Goal: Task Accomplishment & Management: Use online tool/utility

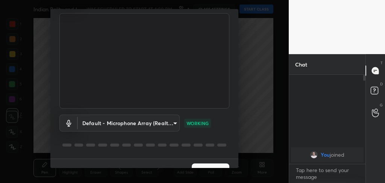
scroll to position [64, 0]
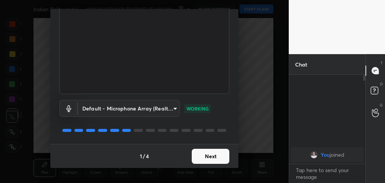
click at [198, 155] on button "Next" at bounding box center [211, 156] width 38 height 15
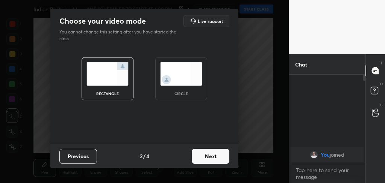
scroll to position [0, 0]
click at [198, 155] on button "Next" at bounding box center [211, 156] width 38 height 15
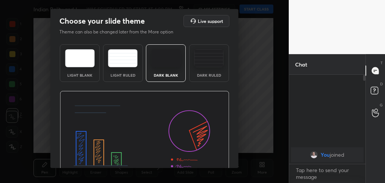
scroll to position [42, 0]
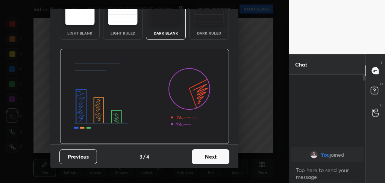
click at [206, 153] on button "Next" at bounding box center [211, 156] width 38 height 15
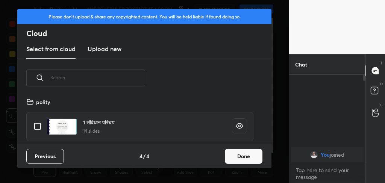
scroll to position [47, 242]
click at [238, 158] on button "Done" at bounding box center [244, 156] width 38 height 15
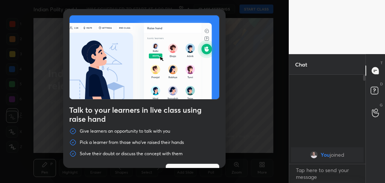
scroll to position [20, 0]
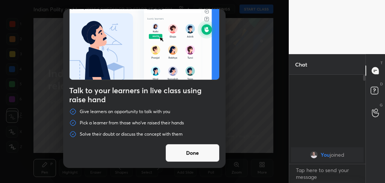
click at [199, 158] on button "Done" at bounding box center [193, 153] width 54 height 18
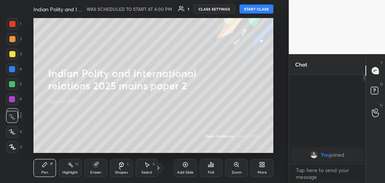
click at [253, 10] on button "START CLASS" at bounding box center [257, 9] width 34 height 9
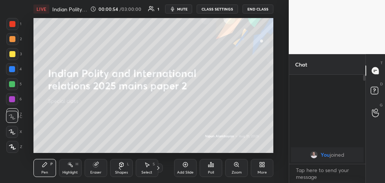
click at [261, 171] on div "More" at bounding box center [262, 173] width 9 height 4
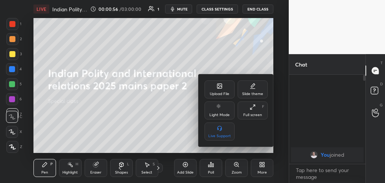
click at [218, 90] on div "Upload File" at bounding box center [220, 90] width 30 height 18
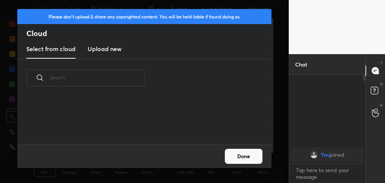
scroll to position [47, 242]
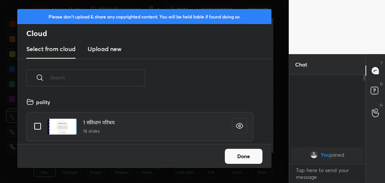
click at [108, 50] on h3 "Upload new" at bounding box center [105, 48] width 34 height 9
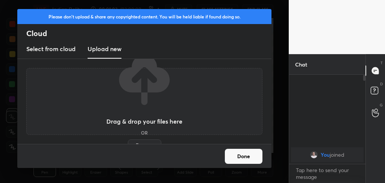
click at [145, 142] on label "Browse" at bounding box center [144, 146] width 33 height 12
click at [128, 142] on input "Browse" at bounding box center [128, 146] width 0 height 12
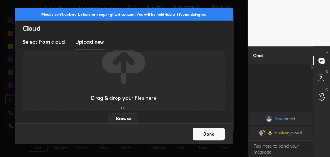
scroll to position [0, 0]
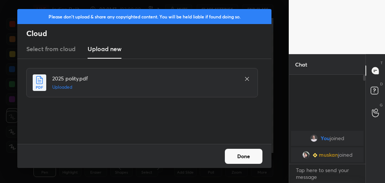
click at [236, 157] on button "Done" at bounding box center [244, 156] width 38 height 15
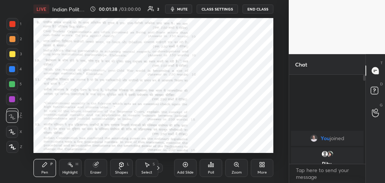
click at [12, 27] on div at bounding box center [12, 24] width 12 height 12
click at [11, 130] on icon at bounding box center [12, 132] width 6 height 5
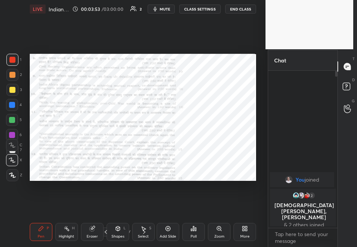
scroll to position [153, 66]
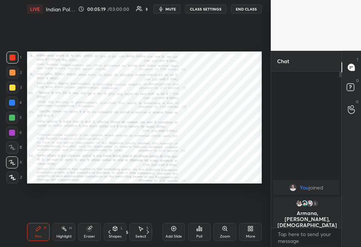
click at [172, 183] on icon at bounding box center [174, 229] width 6 height 6
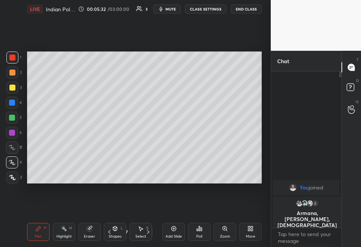
click at [10, 73] on div at bounding box center [12, 73] width 6 height 6
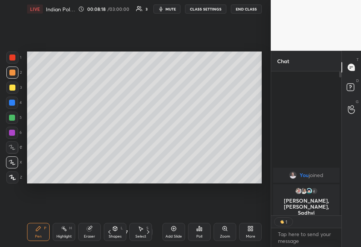
scroll to position [2, 2]
type textarea "x"
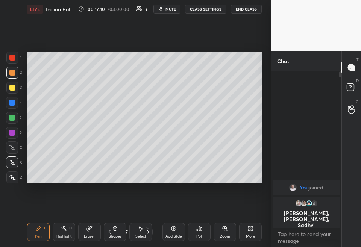
click at [174, 183] on icon at bounding box center [174, 229] width 6 height 6
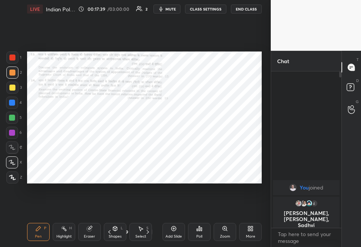
click at [224, 183] on icon at bounding box center [225, 229] width 4 height 4
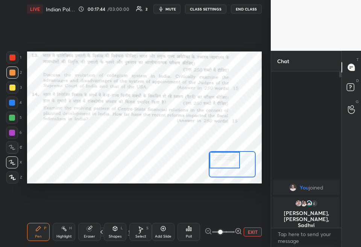
drag, startPoint x: 234, startPoint y: 165, endPoint x: 223, endPoint y: 155, distance: 14.9
click at [223, 155] on div at bounding box center [225, 160] width 30 height 17
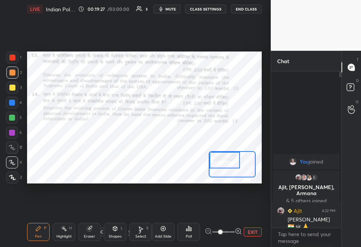
click at [163, 183] on div "Add Slide" at bounding box center [163, 232] width 23 height 18
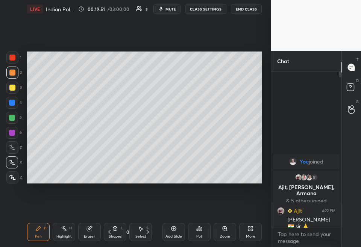
click at [89, 183] on div "Eraser" at bounding box center [89, 232] width 23 height 18
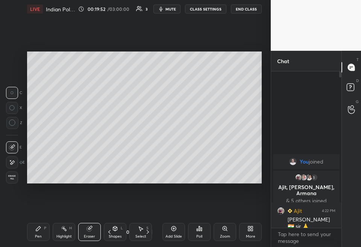
click at [13, 176] on span "Erase all" at bounding box center [11, 177] width 11 height 5
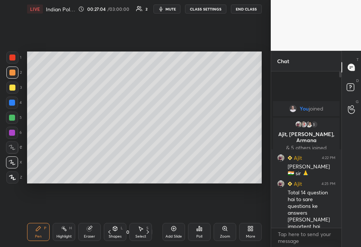
click at [153, 183] on div "Pen P Highlight H Eraser Shapes L Select S 10 / 12 Add Slide Poll Zoom More" at bounding box center [144, 232] width 235 height 30
click at [171, 183] on div "Add Slide" at bounding box center [174, 237] width 17 height 4
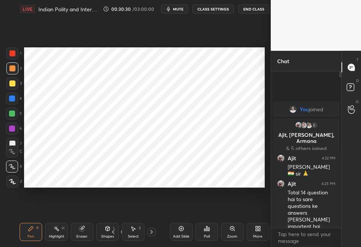
scroll to position [37439, 37398]
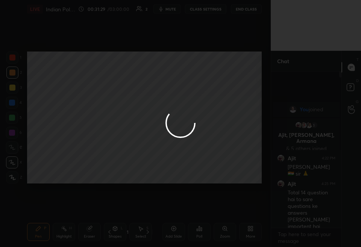
click at [229, 100] on div at bounding box center [180, 123] width 361 height 247
click at [232, 98] on div at bounding box center [180, 123] width 361 height 247
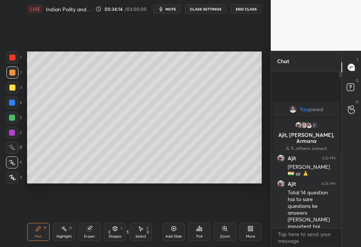
scroll to position [37439, 37398]
click at [245, 186] on div "Setting up your live class Poll for secs No correct answer Start poll" at bounding box center [144, 117] width 241 height 199
click at [160, 8] on icon "button" at bounding box center [161, 9] width 6 height 6
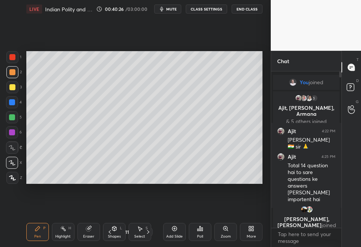
scroll to position [37439, 37398]
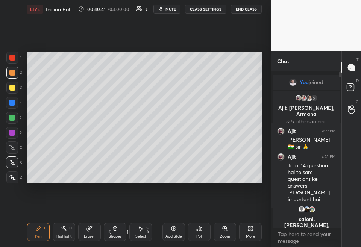
click at [175, 231] on icon at bounding box center [174, 229] width 6 height 6
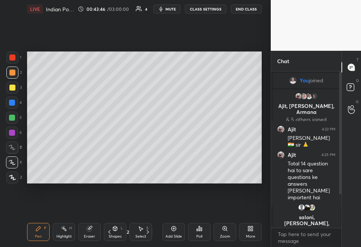
click at [87, 228] on icon at bounding box center [89, 229] width 5 height 5
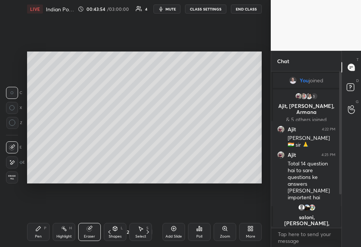
click at [36, 230] on icon at bounding box center [38, 229] width 5 height 5
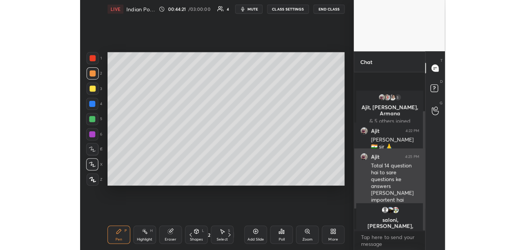
scroll to position [51, 0]
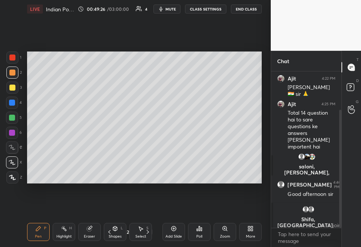
click at [171, 9] on span "mute" at bounding box center [171, 8] width 11 height 5
click at [172, 8] on span "unmute" at bounding box center [170, 8] width 16 height 5
click at [148, 231] on icon at bounding box center [148, 232] width 6 height 6
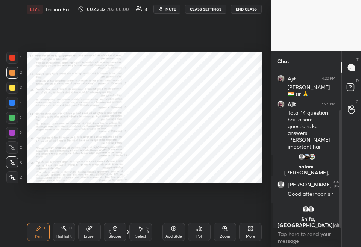
click at [109, 233] on icon at bounding box center [109, 232] width 2 height 4
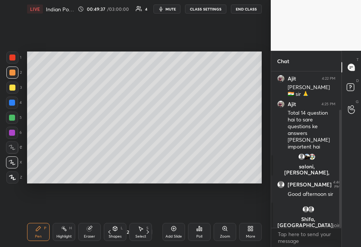
click at [175, 230] on icon at bounding box center [174, 229] width 5 height 5
click at [172, 9] on span "mute" at bounding box center [171, 8] width 11 height 5
click at [167, 10] on span "unmute" at bounding box center [170, 8] width 16 height 5
click at [148, 234] on icon at bounding box center [148, 232] width 6 height 6
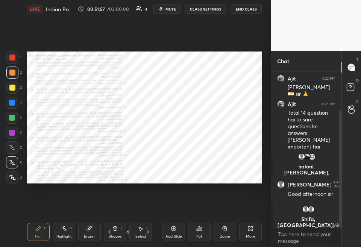
click at [221, 233] on div "Zoom" at bounding box center [225, 232] width 23 height 18
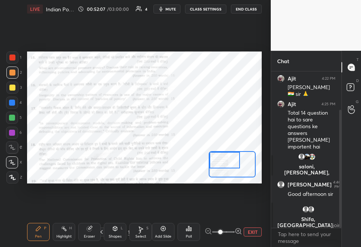
drag, startPoint x: 227, startPoint y: 163, endPoint x: 215, endPoint y: 156, distance: 13.8
click at [215, 156] on div at bounding box center [225, 160] width 30 height 17
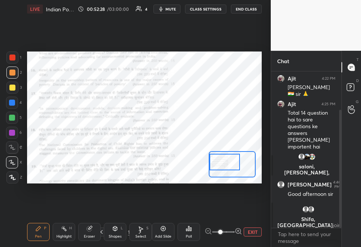
click at [220, 163] on div at bounding box center [225, 162] width 30 height 17
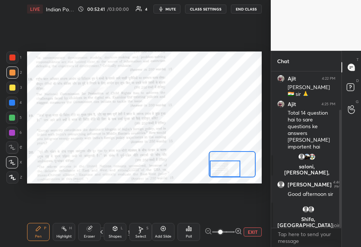
drag, startPoint x: 220, startPoint y: 162, endPoint x: 221, endPoint y: 172, distance: 9.4
click at [221, 172] on div at bounding box center [225, 169] width 30 height 17
click at [221, 179] on div "Setting up your live class Poll for secs No correct answer Start poll" at bounding box center [144, 118] width 235 height 132
drag, startPoint x: 220, startPoint y: 167, endPoint x: 215, endPoint y: 167, distance: 5.6
click at [215, 167] on div at bounding box center [225, 169] width 30 height 17
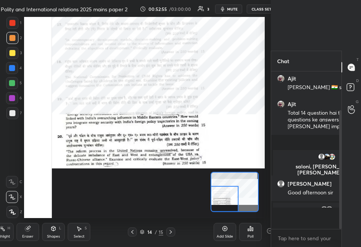
type textarea "x"
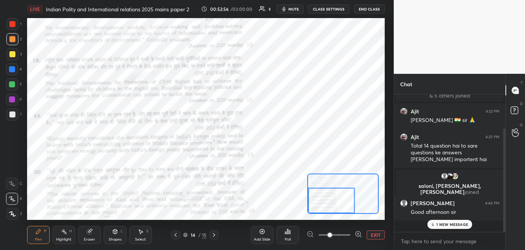
scroll to position [0, 0]
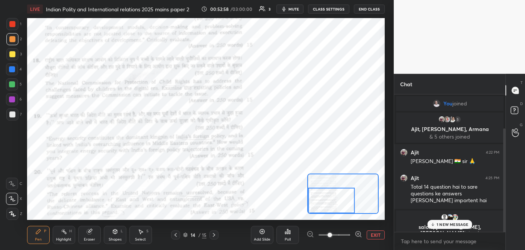
click at [361, 225] on p "1 NEW MESSAGE" at bounding box center [453, 224] width 32 height 5
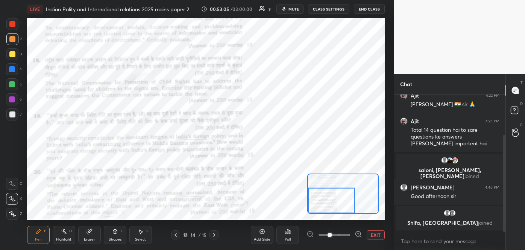
click at [295, 9] on span "mute" at bounding box center [294, 8] width 11 height 5
click at [295, 9] on span "unmute" at bounding box center [293, 8] width 16 height 5
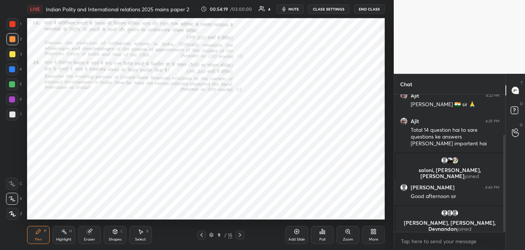
click at [294, 234] on div "Add Slide" at bounding box center [297, 235] width 23 height 18
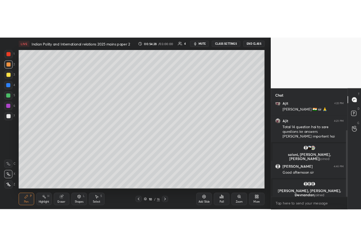
scroll to position [63, 0]
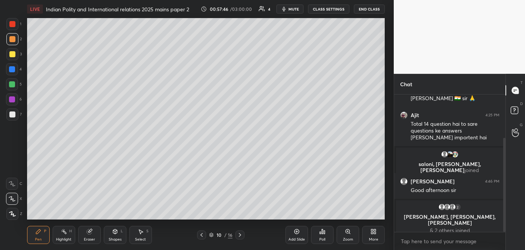
click at [291, 8] on span "mute" at bounding box center [294, 8] width 11 height 5
click at [298, 9] on span "unmute" at bounding box center [293, 8] width 16 height 5
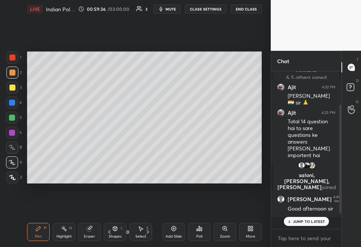
scroll to position [0, 0]
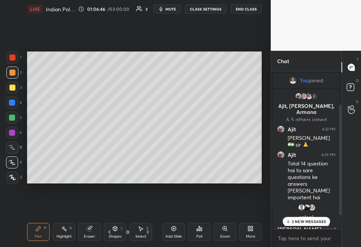
click at [175, 229] on icon at bounding box center [174, 229] width 2 height 2
click at [168, 10] on span "mute" at bounding box center [171, 8] width 11 height 5
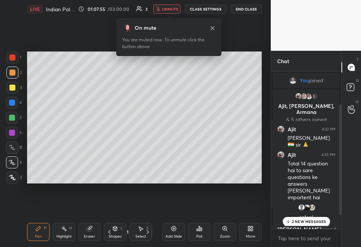
click at [295, 222] on p "2 NEW MESSAGES" at bounding box center [309, 221] width 35 height 5
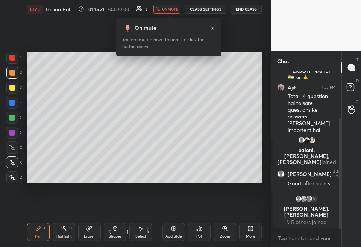
click at [174, 9] on span "unmute" at bounding box center [170, 8] width 16 height 5
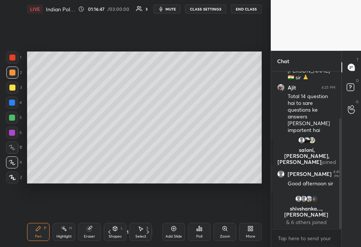
click at [174, 229] on icon at bounding box center [174, 229] width 2 height 2
click at [168, 10] on span "mute" at bounding box center [171, 8] width 11 height 5
click at [168, 10] on span "unmute" at bounding box center [170, 8] width 16 height 5
click at [168, 10] on span "mute" at bounding box center [171, 8] width 11 height 5
click at [168, 10] on span "unmute" at bounding box center [170, 8] width 16 height 5
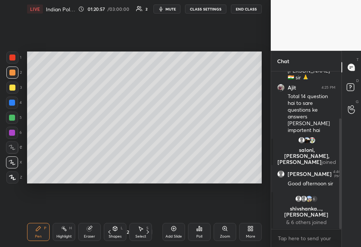
click at [173, 232] on icon at bounding box center [174, 229] width 6 height 6
click at [172, 5] on button "mute" at bounding box center [167, 9] width 27 height 9
click at [173, 228] on icon at bounding box center [174, 229] width 6 height 6
click at [171, 10] on span "unmute" at bounding box center [170, 8] width 16 height 5
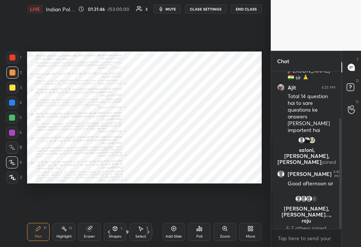
click at [174, 8] on span "mute" at bounding box center [171, 8] width 11 height 5
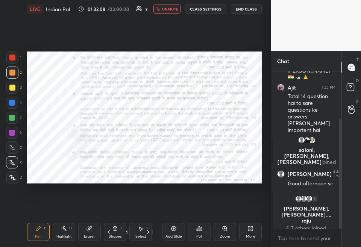
click at [13, 179] on icon at bounding box center [12, 177] width 6 height 5
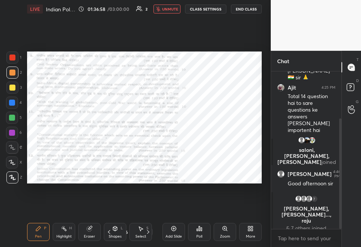
click at [174, 235] on div "Add Slide" at bounding box center [174, 237] width 17 height 4
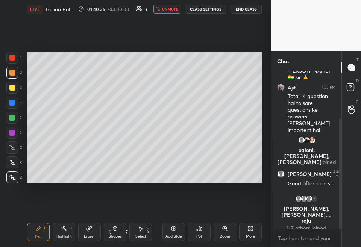
click at [171, 11] on span "unmute" at bounding box center [170, 8] width 16 height 5
click at [172, 9] on span "mute" at bounding box center [171, 8] width 11 height 5
click at [175, 8] on span "unmute" at bounding box center [170, 8] width 16 height 5
click at [164, 7] on icon "button" at bounding box center [161, 9] width 6 height 6
click at [166, 7] on span "unmute" at bounding box center [170, 8] width 16 height 5
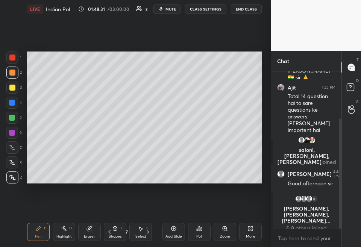
click at [178, 230] on div "Add Slide" at bounding box center [174, 232] width 23 height 18
click at [167, 12] on button "mute" at bounding box center [167, 9] width 27 height 9
click at [173, 230] on icon at bounding box center [174, 229] width 6 height 6
click at [174, 235] on div "Add Slide" at bounding box center [174, 237] width 17 height 4
click at [166, 11] on span "unmute" at bounding box center [170, 8] width 16 height 5
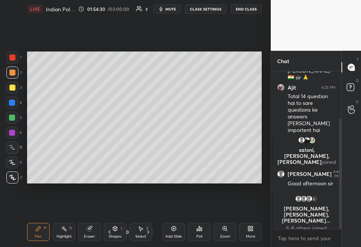
click at [168, 10] on span "mute" at bounding box center [171, 8] width 11 height 5
click at [172, 230] on icon at bounding box center [174, 229] width 6 height 6
click at [170, 11] on span "unmute" at bounding box center [170, 8] width 16 height 5
click at [170, 12] on button "mute" at bounding box center [167, 9] width 27 height 9
click at [171, 12] on button "unmute" at bounding box center [167, 9] width 27 height 9
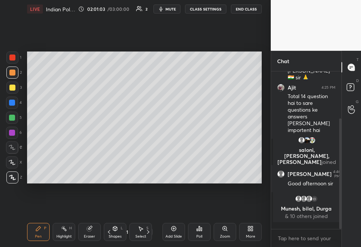
click at [172, 228] on icon at bounding box center [174, 229] width 6 height 6
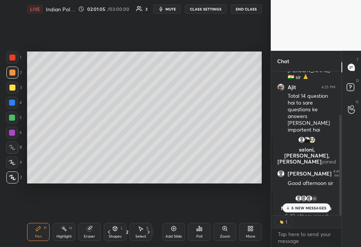
scroll to position [2, 2]
click at [302, 206] on p "6 NEW MESSAGES" at bounding box center [309, 208] width 35 height 5
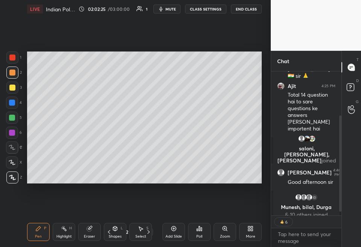
type textarea "x"
click at [176, 230] on icon at bounding box center [174, 229] width 6 height 6
click at [174, 11] on span "mute" at bounding box center [171, 8] width 11 height 5
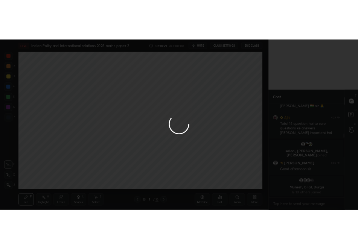
scroll to position [37437, 37274]
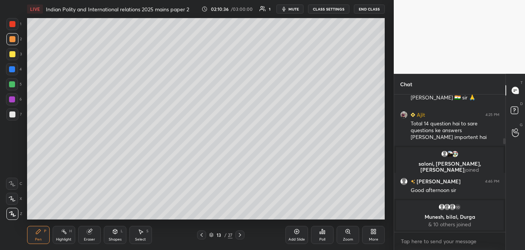
click at [242, 234] on icon at bounding box center [240, 235] width 6 height 6
click at [202, 234] on icon at bounding box center [202, 235] width 6 height 6
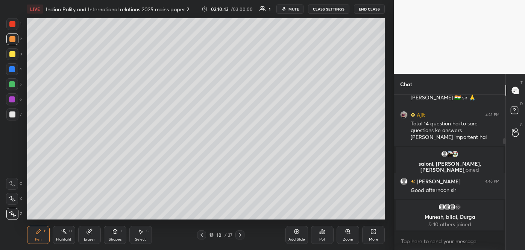
click at [202, 234] on icon at bounding box center [202, 235] width 6 height 6
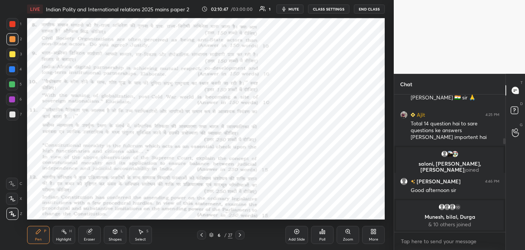
click at [202, 234] on icon at bounding box center [202, 235] width 6 height 6
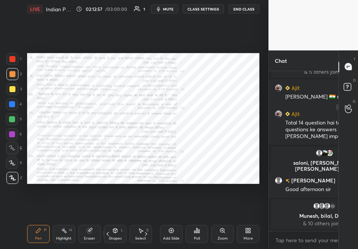
type textarea "x"
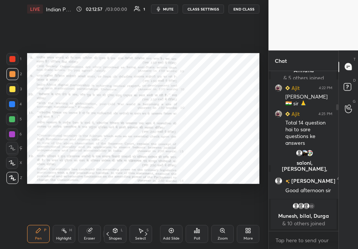
scroll to position [0, 0]
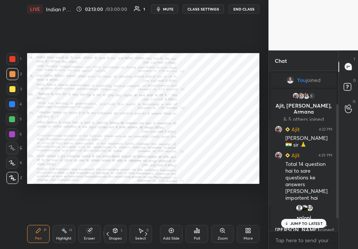
click at [297, 224] on p "JUMP TO LATEST" at bounding box center [306, 223] width 32 height 5
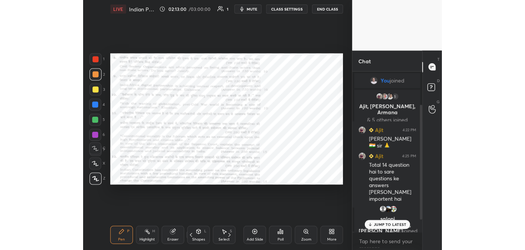
scroll to position [61, 0]
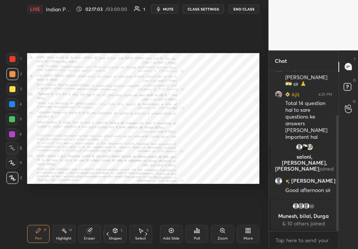
click at [174, 10] on span "mute" at bounding box center [168, 8] width 11 height 5
click at [163, 7] on span "unmute" at bounding box center [168, 8] width 16 height 5
click at [171, 11] on span "mute" at bounding box center [168, 8] width 11 height 5
click at [168, 7] on span "unmute" at bounding box center [168, 8] width 16 height 5
click at [146, 233] on icon at bounding box center [146, 234] width 2 height 4
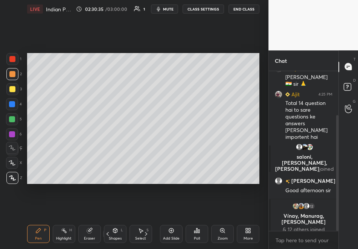
click at [146, 233] on icon at bounding box center [146, 234] width 2 height 4
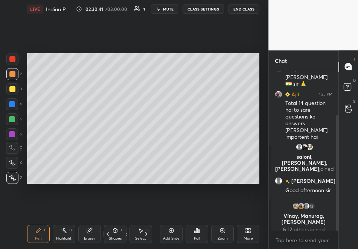
click at [146, 233] on icon at bounding box center [146, 234] width 2 height 4
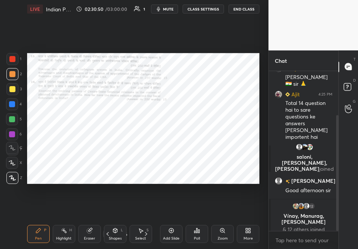
click at [148, 233] on icon at bounding box center [146, 234] width 6 height 6
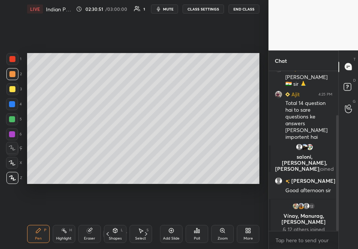
click at [148, 233] on icon at bounding box center [146, 234] width 6 height 6
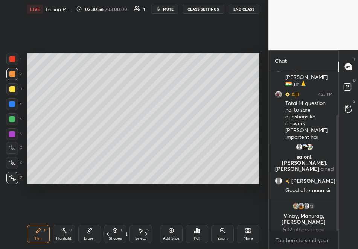
click at [148, 233] on icon at bounding box center [146, 234] width 6 height 6
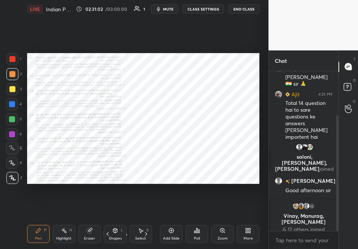
click at [222, 233] on icon at bounding box center [222, 231] width 6 height 6
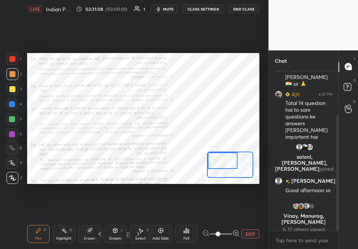
drag, startPoint x: 220, startPoint y: 161, endPoint x: 209, endPoint y: 155, distance: 12.7
click at [209, 155] on div at bounding box center [223, 160] width 30 height 17
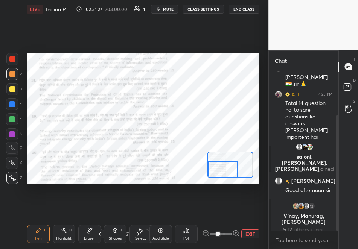
drag, startPoint x: 227, startPoint y: 166, endPoint x: 224, endPoint y: 177, distance: 11.6
click at [224, 177] on div at bounding box center [223, 169] width 30 height 17
click at [220, 233] on span at bounding box center [218, 234] width 5 height 5
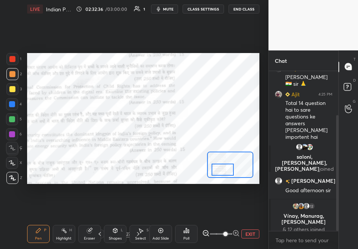
click at [223, 234] on span at bounding box center [225, 234] width 5 height 5
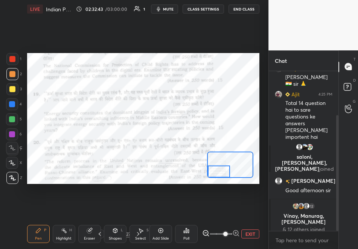
click at [216, 180] on div "Setting up your live class Poll for secs No correct answer Start poll" at bounding box center [143, 118] width 232 height 131
click at [170, 9] on span "mute" at bounding box center [168, 8] width 11 height 5
click at [166, 11] on span "unmute" at bounding box center [168, 8] width 16 height 5
click at [164, 12] on button "mute" at bounding box center [164, 9] width 27 height 9
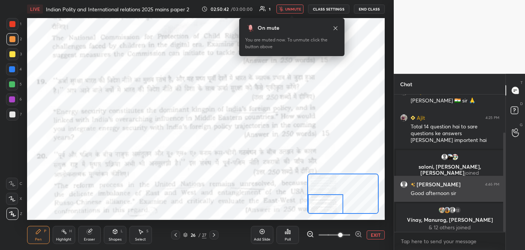
scroll to position [64, 0]
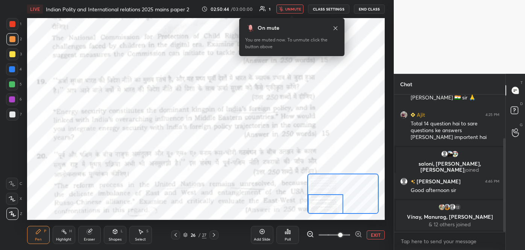
click at [379, 235] on button "EXIT" at bounding box center [376, 234] width 18 height 9
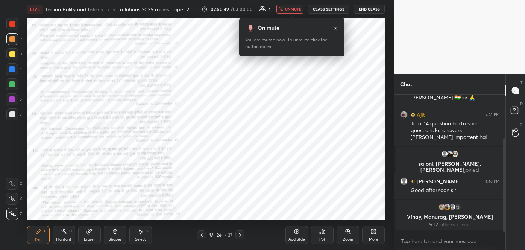
click at [334, 29] on icon at bounding box center [336, 28] width 6 height 6
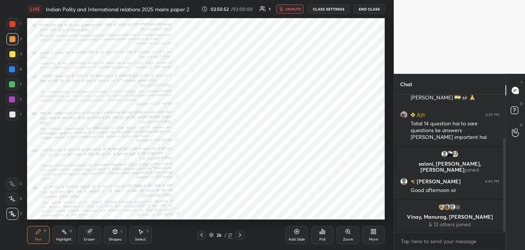
click at [295, 6] on span "unmute" at bounding box center [293, 8] width 16 height 5
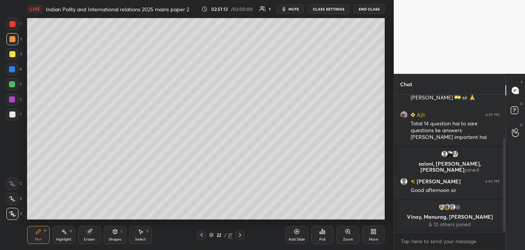
click at [295, 6] on span "mute" at bounding box center [294, 8] width 11 height 5
click at [289, 11] on span "unmute" at bounding box center [293, 8] width 16 height 5
click at [361, 9] on button "End Class" at bounding box center [370, 9] width 30 height 9
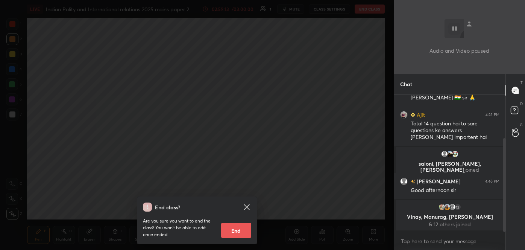
click at [235, 233] on button "End" at bounding box center [236, 230] width 30 height 15
type textarea "x"
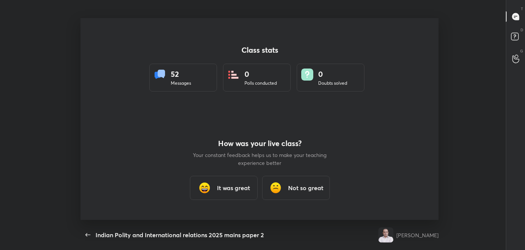
scroll to position [37437, 37124]
click at [221, 190] on h3 "It was great" at bounding box center [233, 187] width 33 height 9
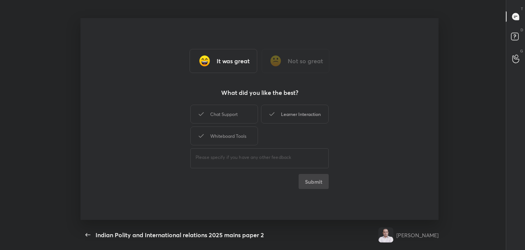
click at [289, 111] on div "Learner Interaction" at bounding box center [295, 114] width 68 height 19
click at [312, 180] on button "Submit" at bounding box center [314, 181] width 30 height 15
